Goal: Transaction & Acquisition: Purchase product/service

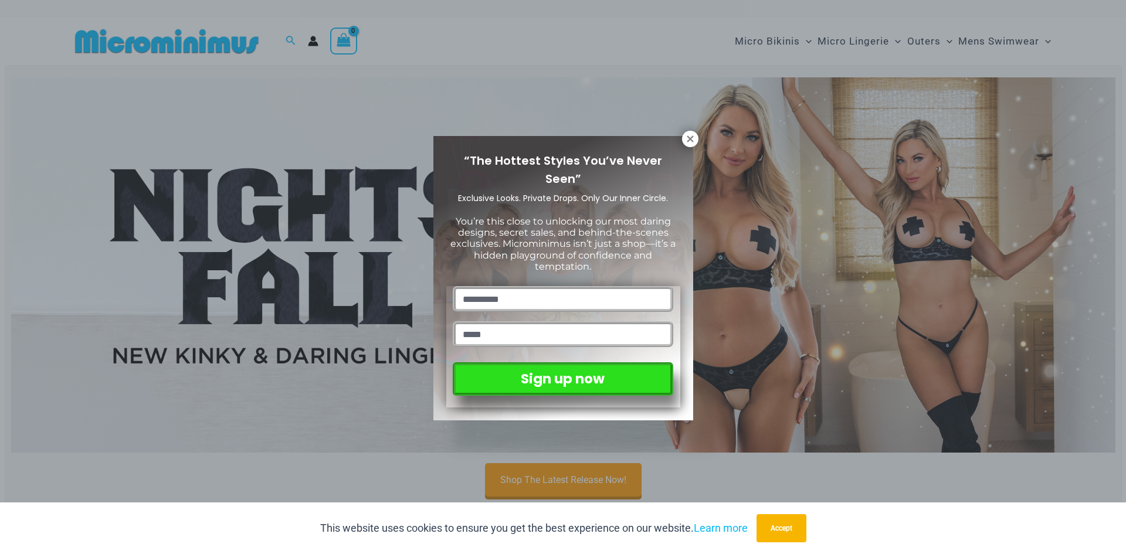
drag, startPoint x: 689, startPoint y: 137, endPoint x: 585, endPoint y: 124, distance: 105.8
click at [689, 137] on icon at bounding box center [690, 139] width 11 height 11
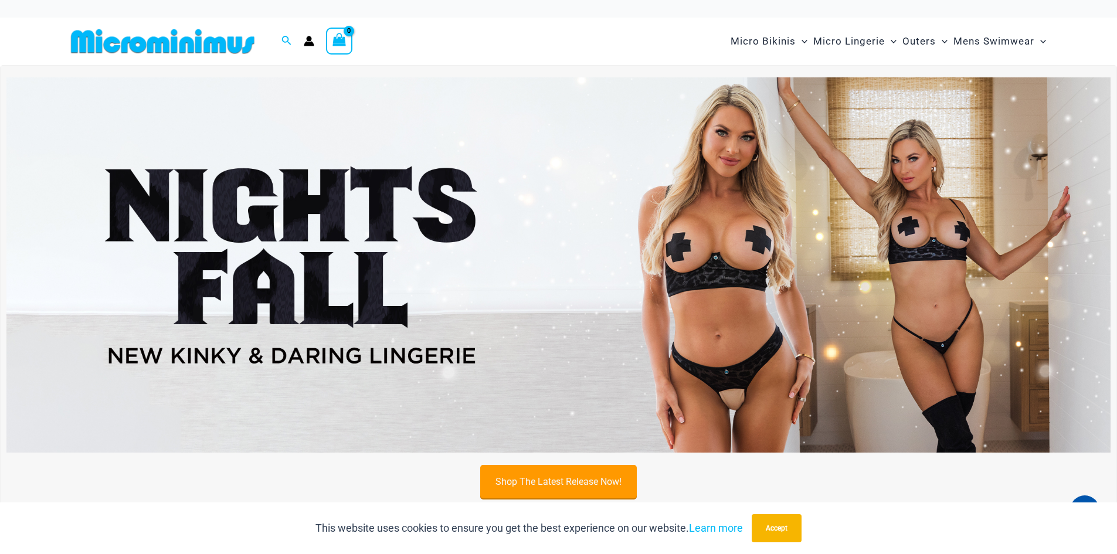
click at [567, 474] on link "Shop The Latest Release Now!" at bounding box center [558, 481] width 157 height 33
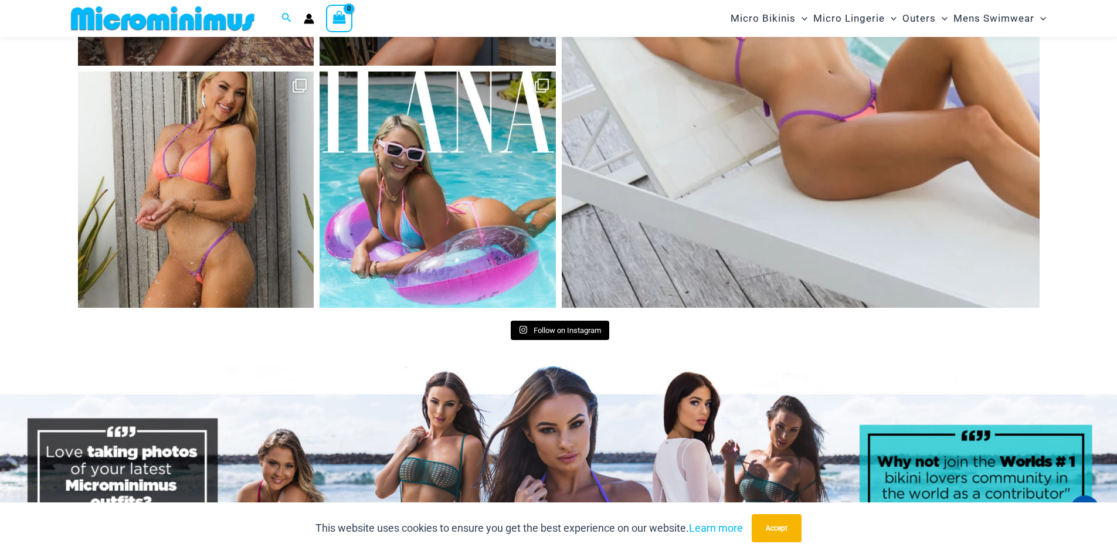
scroll to position [5607, 0]
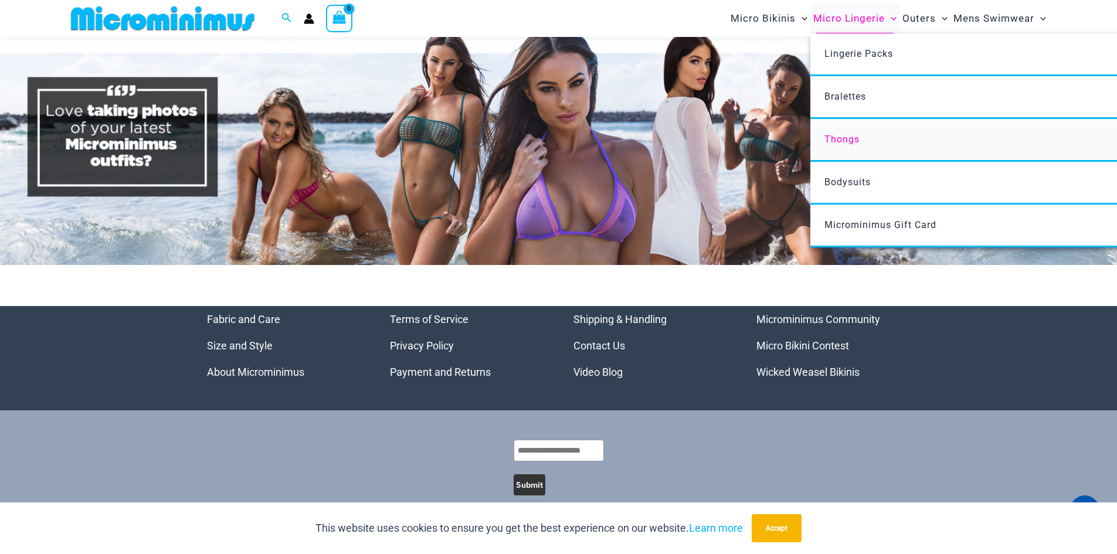
click at [844, 135] on span "Thongs" at bounding box center [841, 139] width 35 height 11
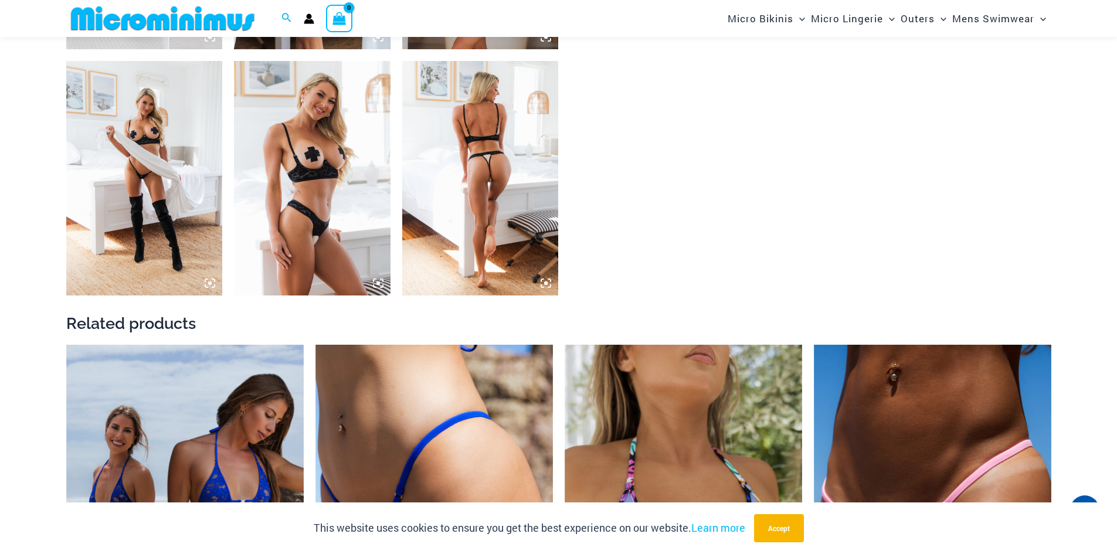
scroll to position [1924, 0]
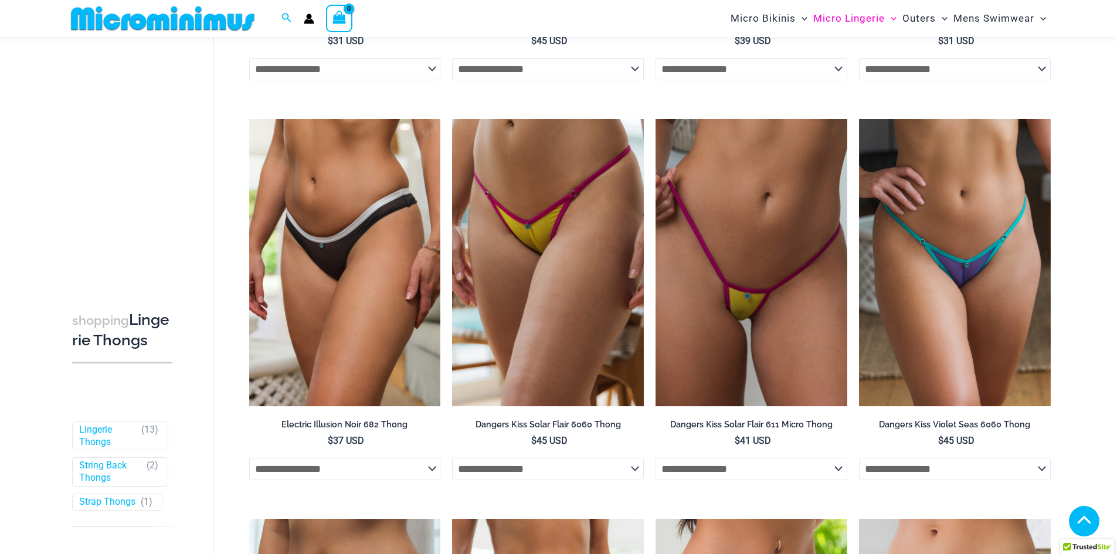
scroll to position [810, 0]
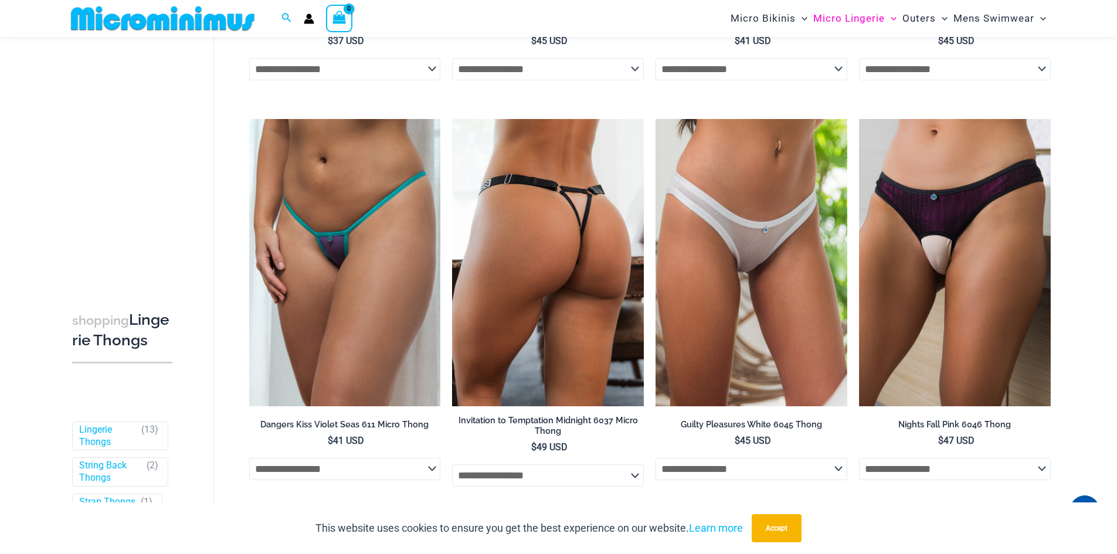
click at [546, 228] on img at bounding box center [548, 262] width 192 height 287
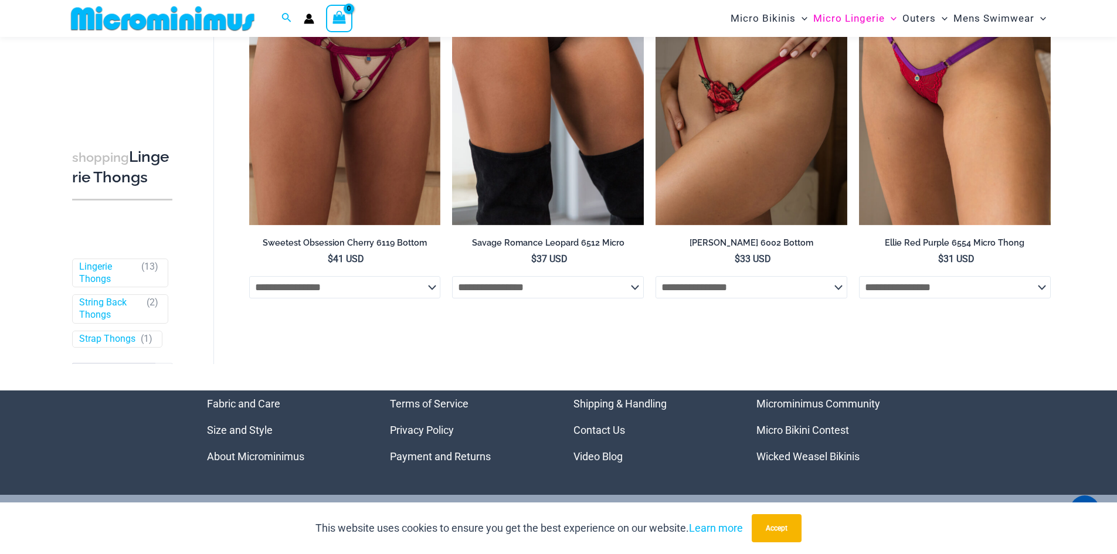
scroll to position [1504, 0]
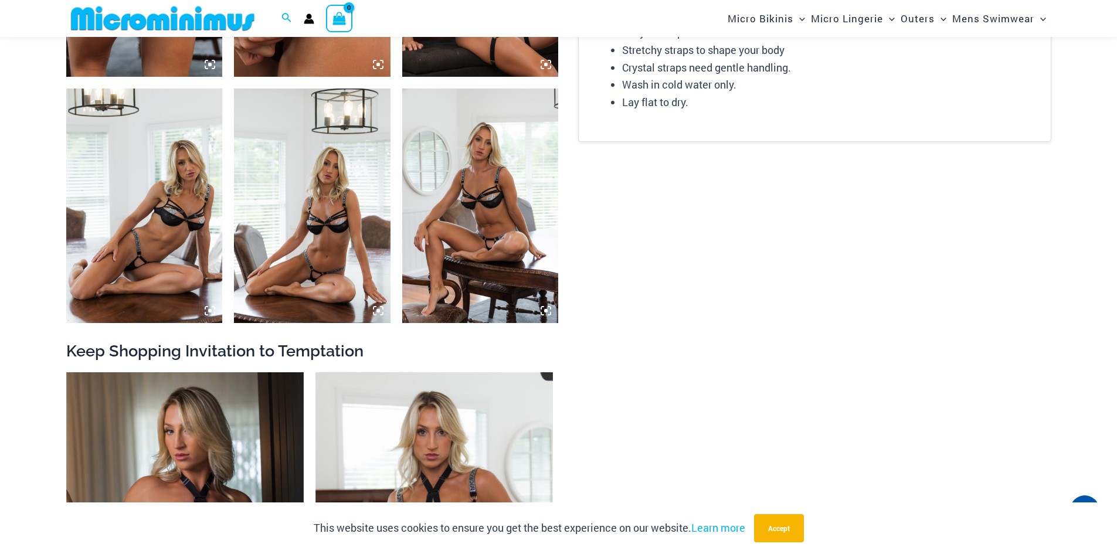
scroll to position [1045, 0]
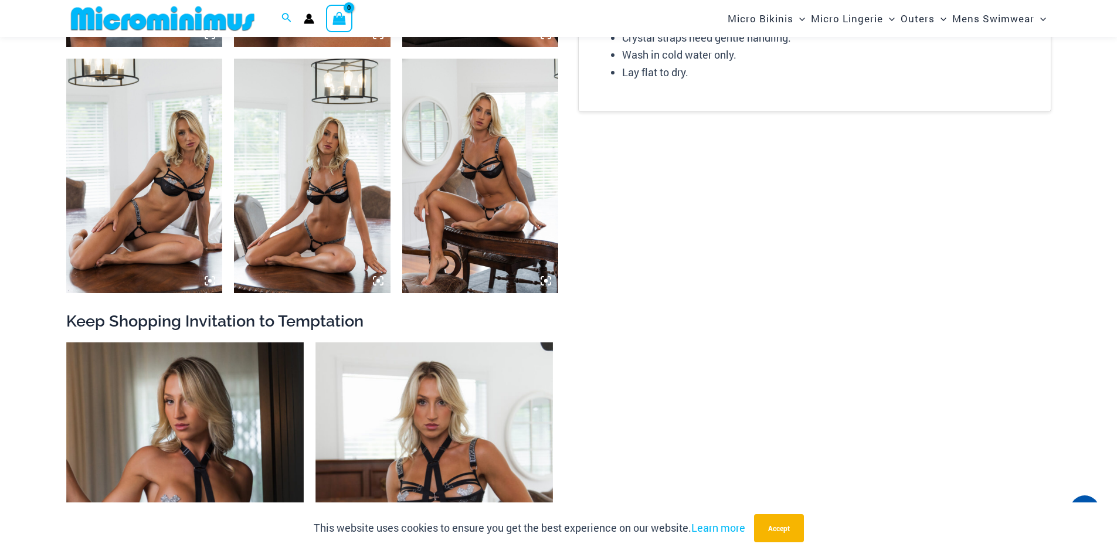
click at [304, 218] on img at bounding box center [312, 176] width 157 height 235
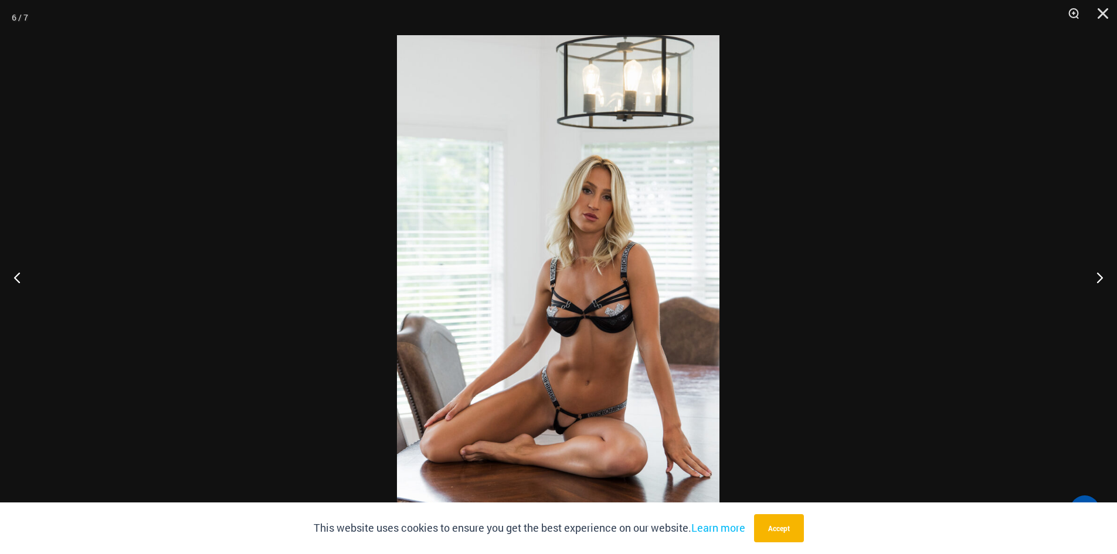
click at [566, 299] on img at bounding box center [558, 277] width 322 height 484
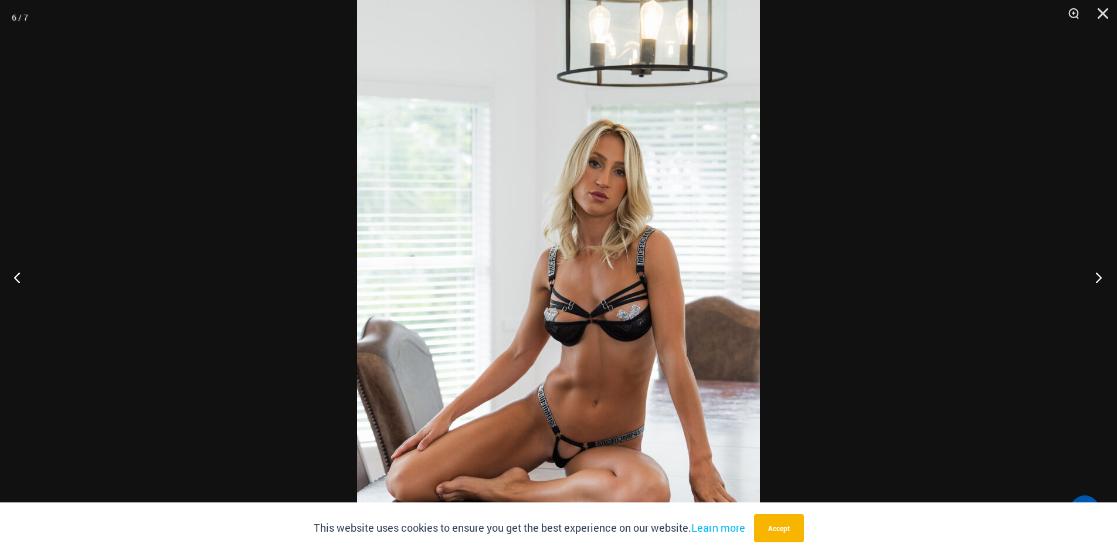
click at [1089, 278] on button "Next" at bounding box center [1095, 277] width 44 height 59
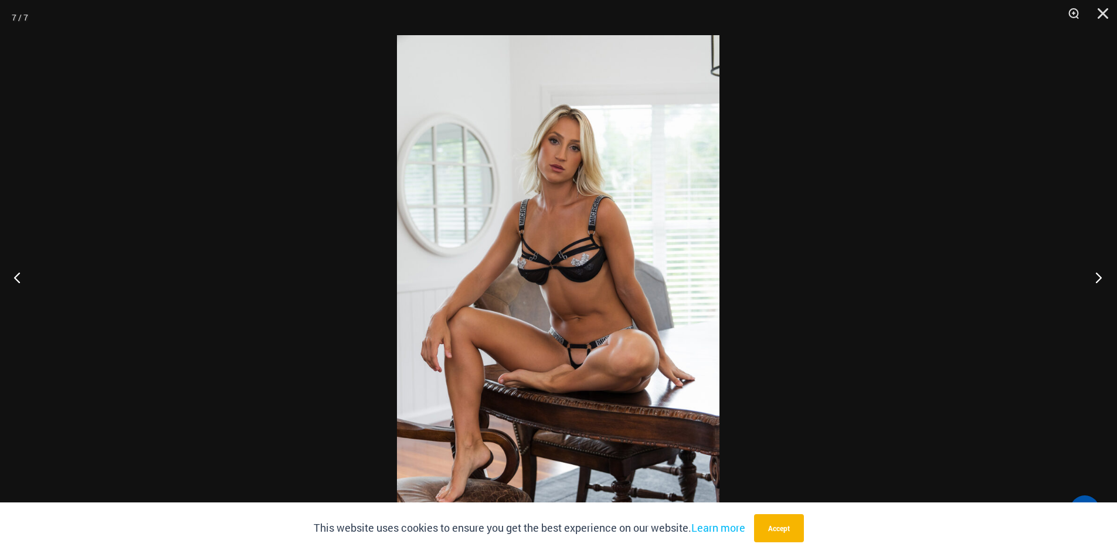
click at [1089, 278] on button "Next" at bounding box center [1095, 277] width 44 height 59
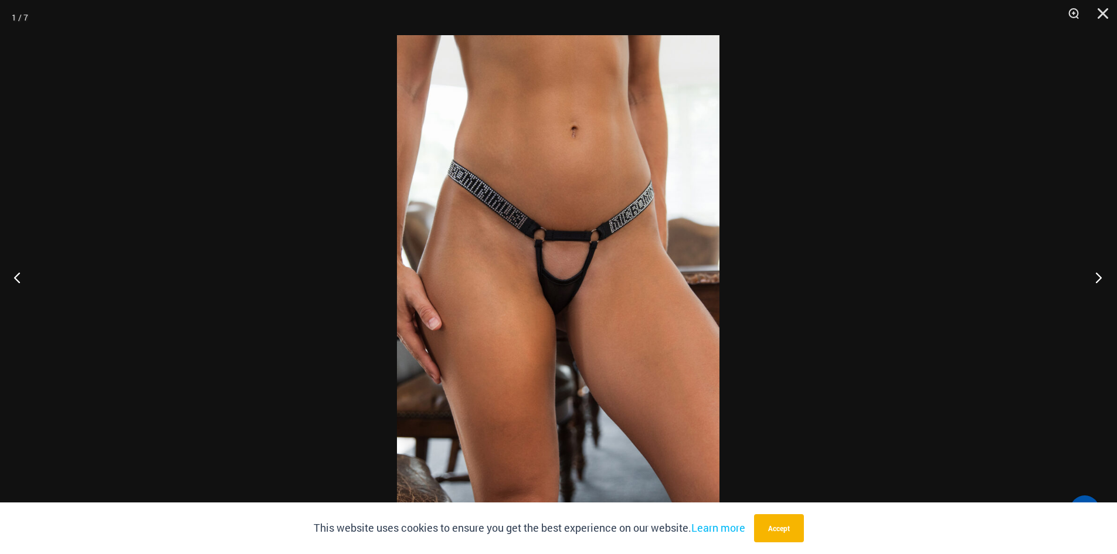
click at [1089, 278] on button "Next" at bounding box center [1095, 277] width 44 height 59
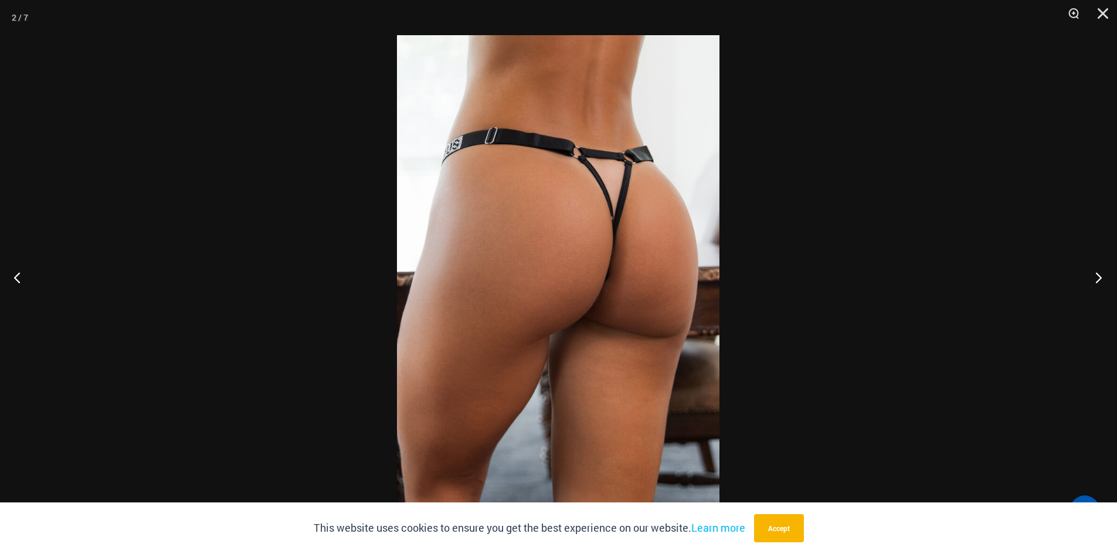
click at [1089, 278] on button "Next" at bounding box center [1095, 277] width 44 height 59
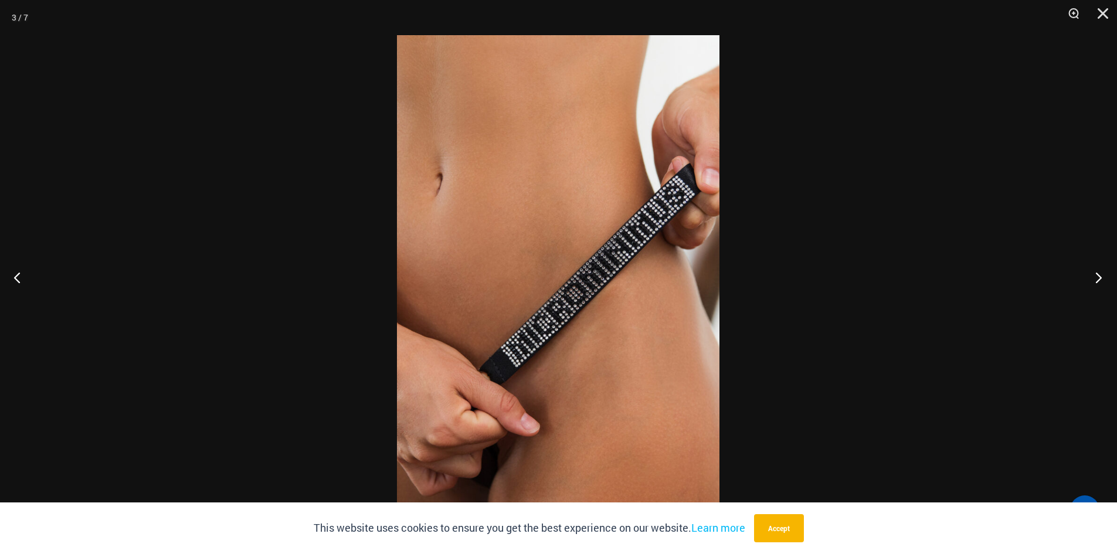
click at [1089, 278] on button "Next" at bounding box center [1095, 277] width 44 height 59
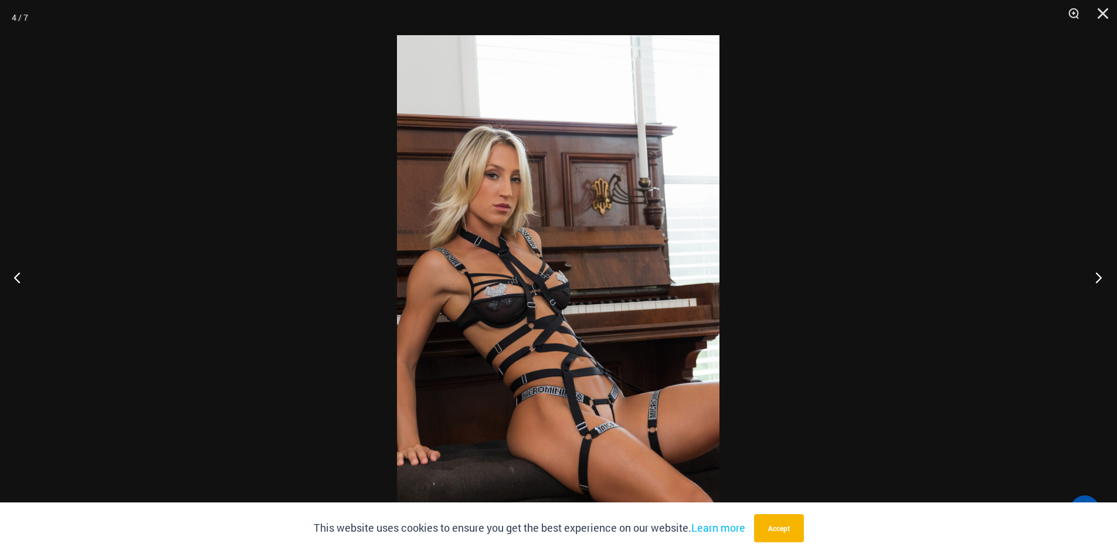
click at [1089, 278] on button "Next" at bounding box center [1095, 277] width 44 height 59
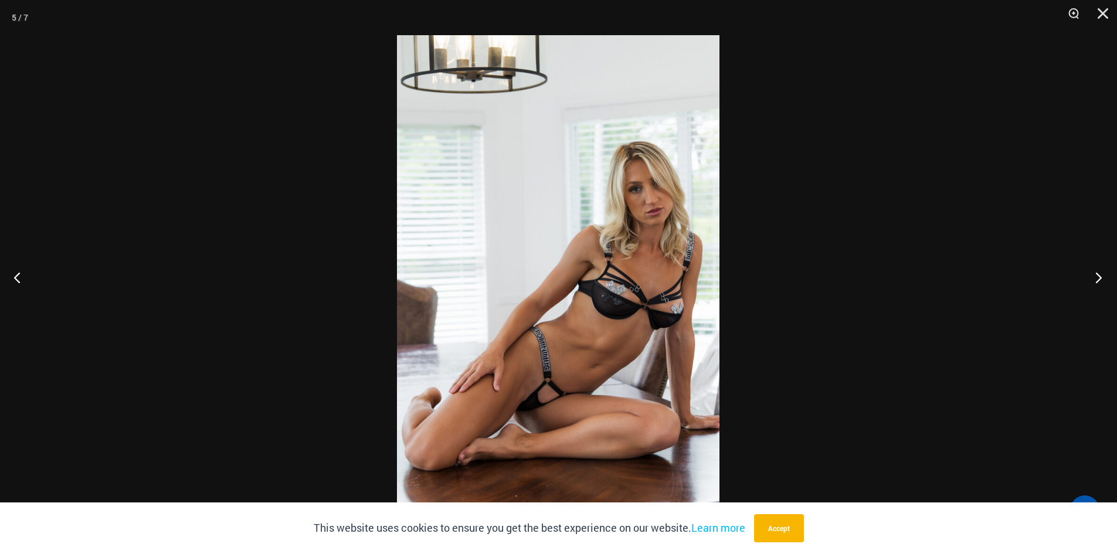
click at [1089, 278] on button "Next" at bounding box center [1095, 277] width 44 height 59
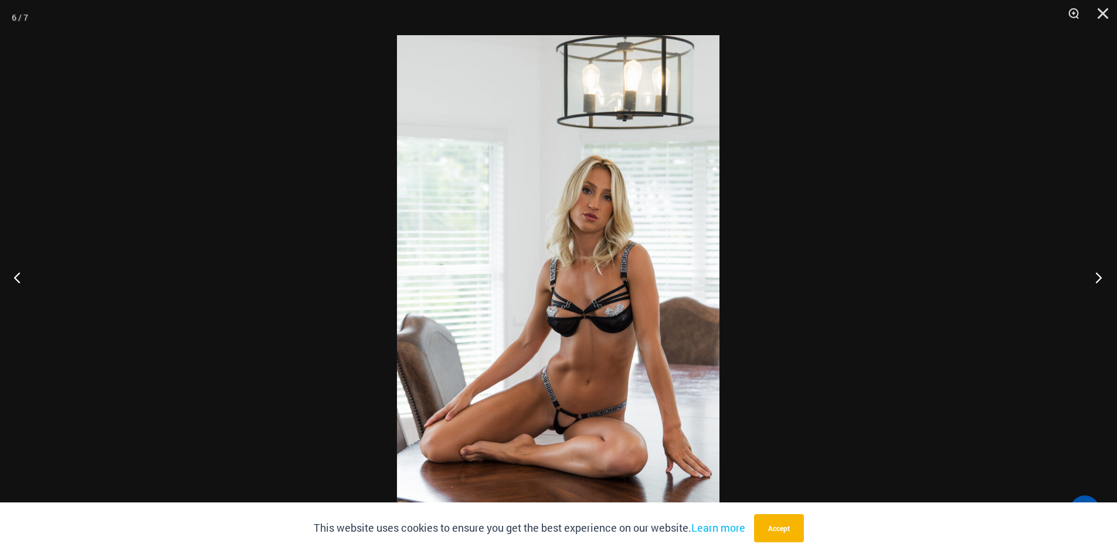
click at [1089, 278] on button "Next" at bounding box center [1095, 277] width 44 height 59
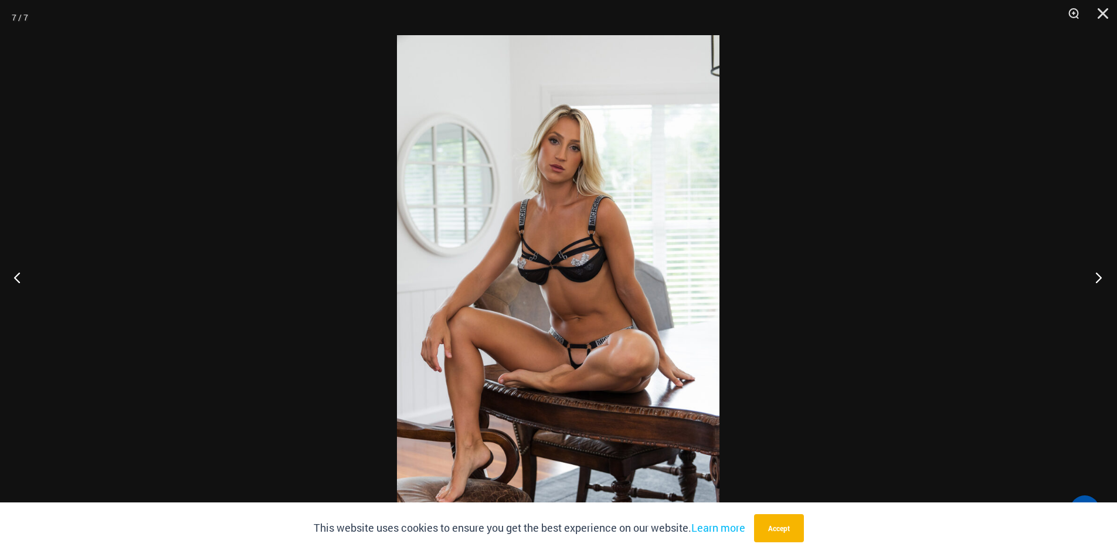
click at [1089, 278] on button "Next" at bounding box center [1095, 277] width 44 height 59
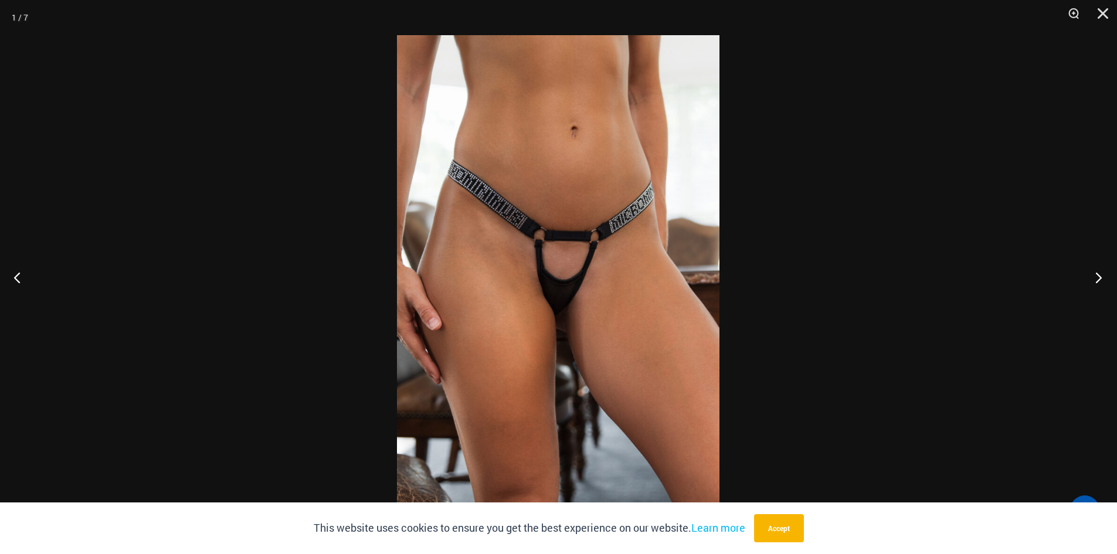
click at [1089, 278] on button "Next" at bounding box center [1095, 277] width 44 height 59
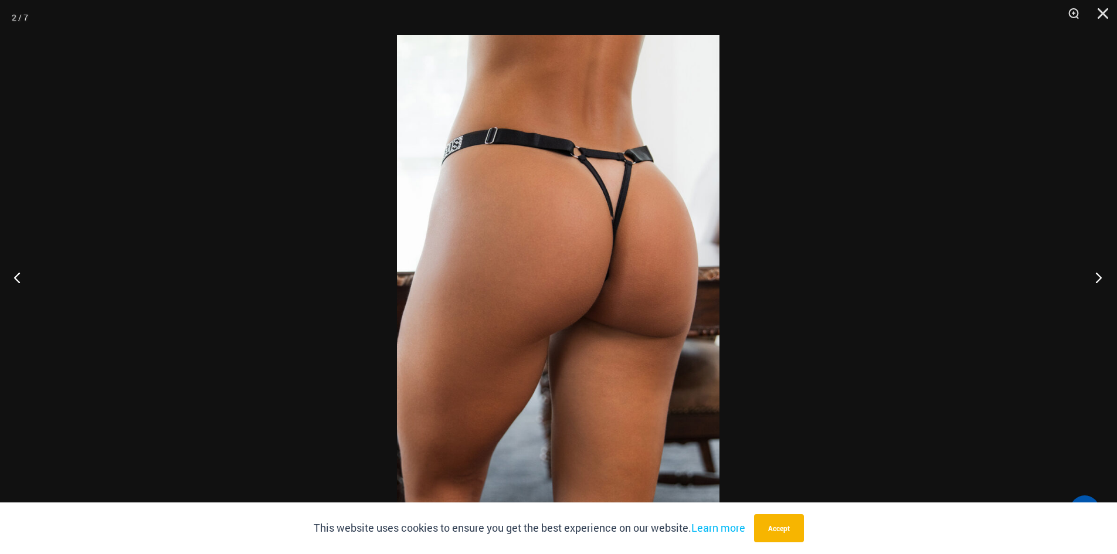
click at [1089, 278] on button "Next" at bounding box center [1095, 277] width 44 height 59
